Goal: Find specific page/section: Find specific page/section

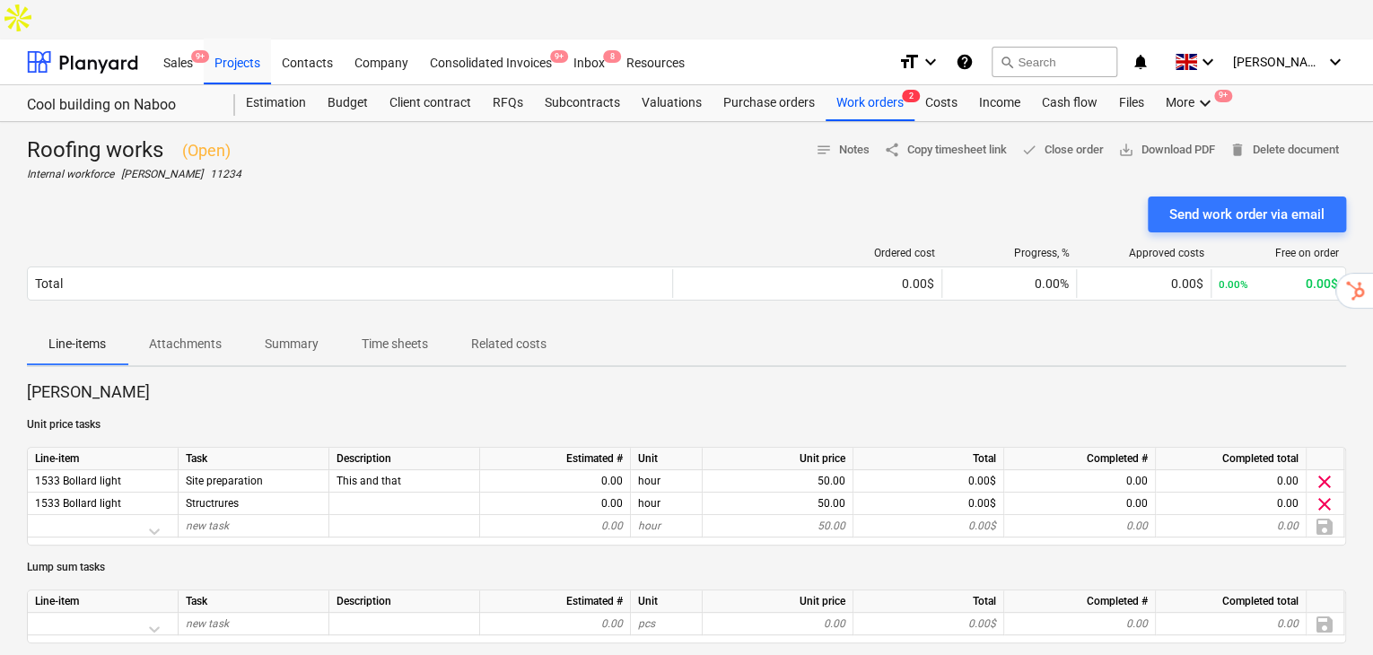
click at [0, 225] on div "Roofing works ( Open ) Internal workforce [PERSON_NAME] 11234 notes Notes share…" at bounding box center [686, 643] width 1373 height 1043
